Goal: Task Accomplishment & Management: Manage account settings

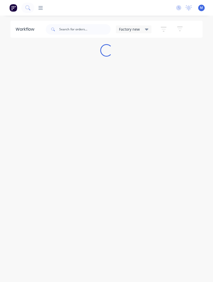
scroll to position [4, 0]
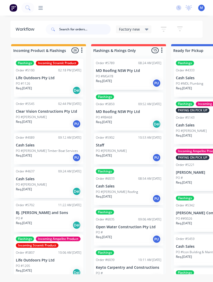
click at [91, 32] on input "text" at bounding box center [84, 29] width 51 height 10
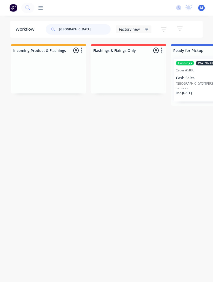
type input "[GEOGRAPHIC_DATA]"
click at [190, 76] on p "Cash Sales" at bounding box center [208, 78] width 65 height 4
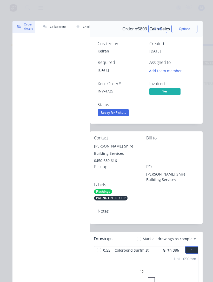
click at [121, 113] on span "Ready for Picku..." at bounding box center [113, 112] width 31 height 6
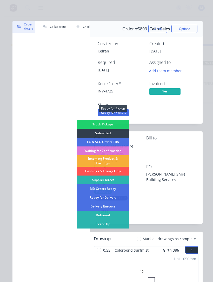
click at [121, 226] on div "Picked Up" at bounding box center [103, 224] width 52 height 9
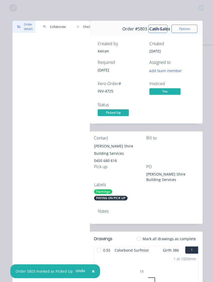
click at [159, 30] on button "Close" at bounding box center [157, 29] width 19 height 8
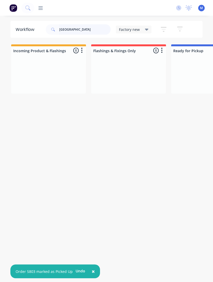
scroll to position [0, 0]
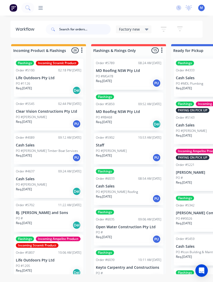
click at [73, 31] on input "text" at bounding box center [84, 29] width 51 height 10
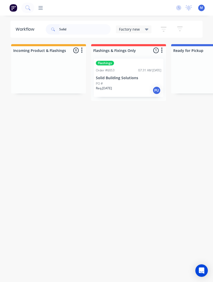
click at [134, 82] on div "PO #" at bounding box center [128, 83] width 65 height 5
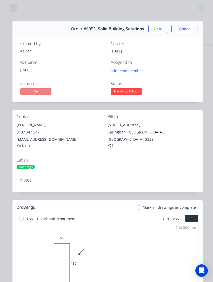
click at [153, 27] on button "Close" at bounding box center [157, 29] width 19 height 8
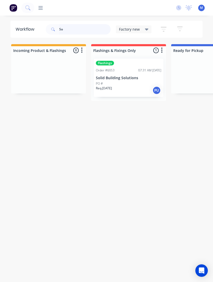
type input "S"
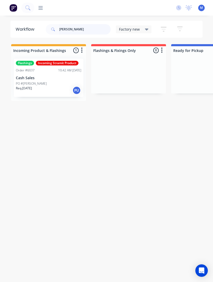
type input "Jake"
click at [51, 83] on div "PO #[PERSON_NAME]" at bounding box center [48, 83] width 65 height 5
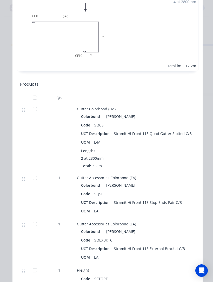
scroll to position [617, 0]
click at [36, 111] on div at bounding box center [35, 109] width 10 height 10
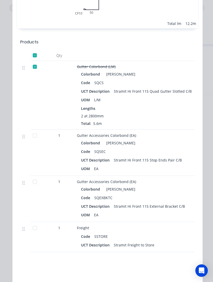
scroll to position [660, 0]
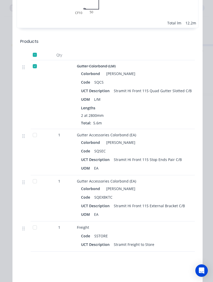
click at [33, 135] on div at bounding box center [35, 135] width 10 height 10
click at [33, 183] on div at bounding box center [35, 181] width 10 height 10
click at [33, 224] on div at bounding box center [35, 227] width 10 height 10
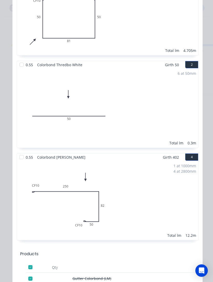
scroll to position [446, 0]
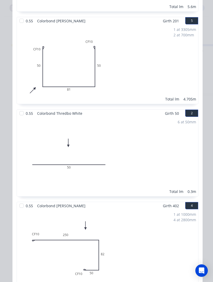
click at [20, 116] on div at bounding box center [21, 113] width 10 height 10
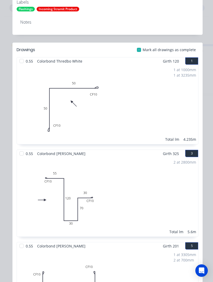
scroll to position [171, 0]
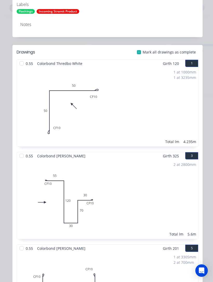
click at [22, 65] on div at bounding box center [21, 63] width 10 height 10
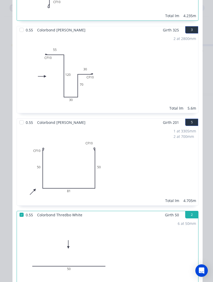
scroll to position [298, 0]
click at [20, 124] on div at bounding box center [21, 122] width 10 height 10
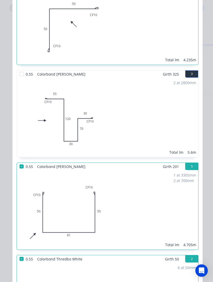
scroll to position [253, 0]
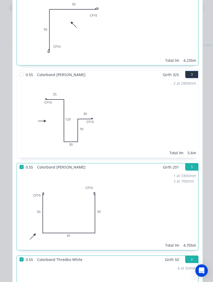
click at [21, 77] on div at bounding box center [21, 74] width 10 height 10
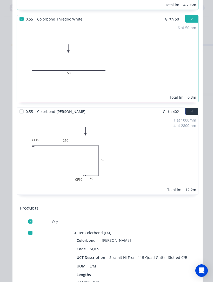
scroll to position [498, 0]
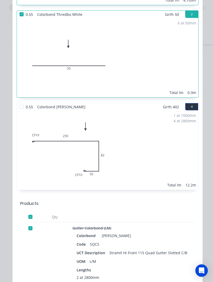
click at [23, 108] on div at bounding box center [21, 107] width 10 height 10
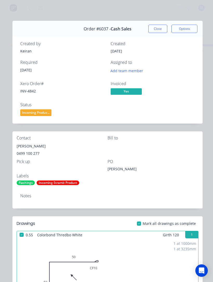
scroll to position [0, 0]
click at [33, 113] on span "Incoming Produc..." at bounding box center [35, 112] width 31 height 6
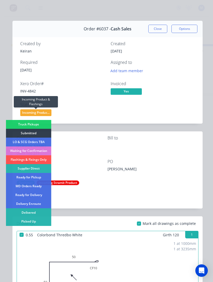
click at [21, 221] on div "Picked Up" at bounding box center [28, 221] width 45 height 9
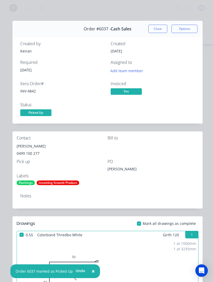
click at [156, 30] on button "Close" at bounding box center [157, 29] width 19 height 8
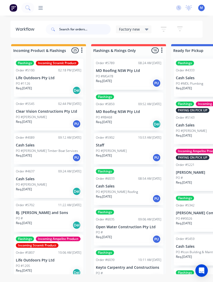
click at [78, 30] on input "text" at bounding box center [84, 29] width 51 height 10
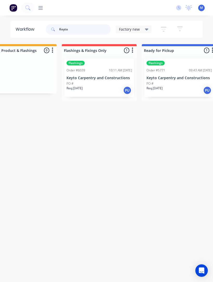
scroll to position [0, 29]
type input "Keyto"
click at [108, 80] on p "Keyto Carpentry and Constructions" at bounding box center [99, 78] width 65 height 4
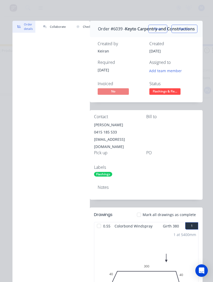
scroll to position [0, 0]
click at [154, 29] on button "Close" at bounding box center [157, 29] width 19 height 8
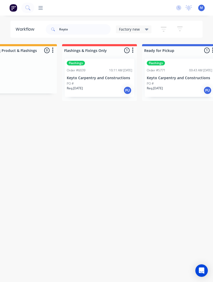
click at [93, 68] on div "Order #6039 10:11 AM 24/09/25" at bounding box center [99, 70] width 65 height 5
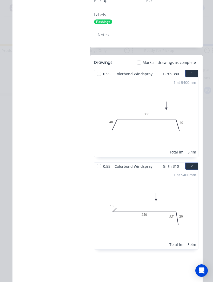
scroll to position [174, 0]
click at [100, 161] on div at bounding box center [99, 166] width 10 height 10
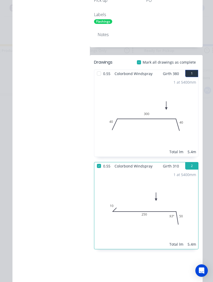
click at [99, 68] on div at bounding box center [99, 73] width 10 height 10
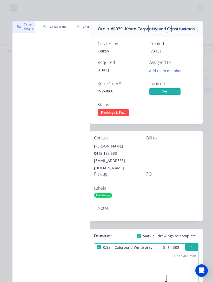
scroll to position [0, 0]
click at [121, 111] on span "Flashings & Fix..." at bounding box center [113, 112] width 31 height 6
click at [152, 206] on div "Notes" at bounding box center [146, 208] width 97 height 5
click at [122, 112] on span "Flashings & Fix..." at bounding box center [113, 112] width 31 height 6
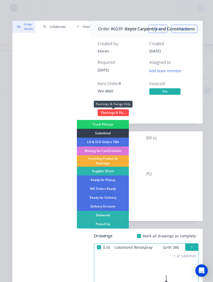
click at [115, 226] on div "Picked Up" at bounding box center [103, 224] width 52 height 9
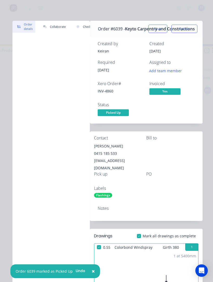
click at [159, 31] on button "Close" at bounding box center [157, 29] width 19 height 8
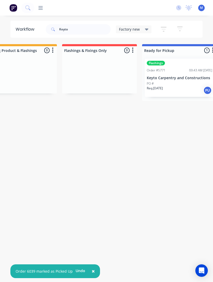
click at [183, 75] on div "Flashings Order #5771 09:43 AM 09/09/25 Keyto Carpentry and Constructions PO # …" at bounding box center [180, 78] width 70 height 38
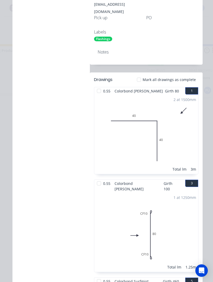
scroll to position [130, 0]
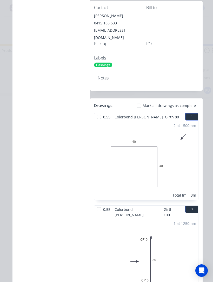
click at [141, 100] on div at bounding box center [139, 105] width 10 height 10
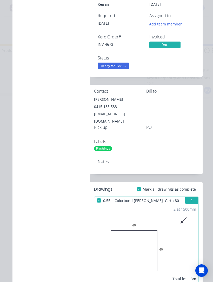
scroll to position [13, 0]
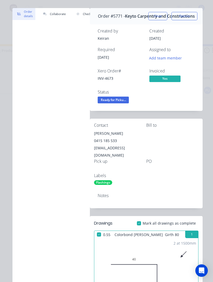
click at [121, 101] on span "Ready for Picku..." at bounding box center [113, 100] width 31 height 6
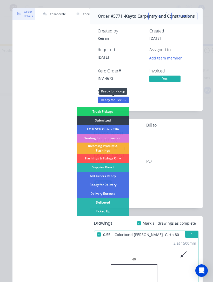
click at [112, 209] on div "Picked Up" at bounding box center [103, 211] width 52 height 9
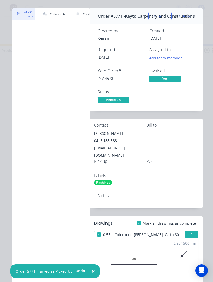
click at [160, 18] on button "Close" at bounding box center [157, 16] width 19 height 8
